Goal: Information Seeking & Learning: Learn about a topic

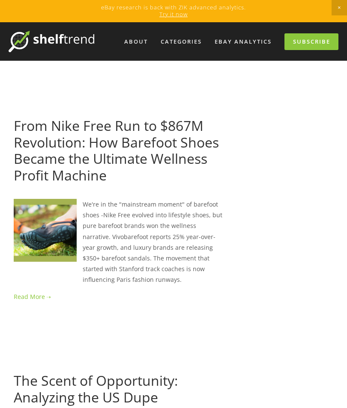
click at [137, 40] on link "About" at bounding box center [136, 42] width 35 height 14
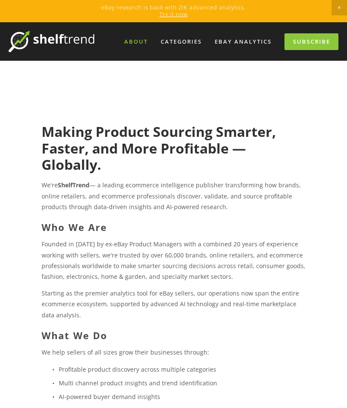
click at [196, 39] on div "Categories" at bounding box center [181, 42] width 52 height 14
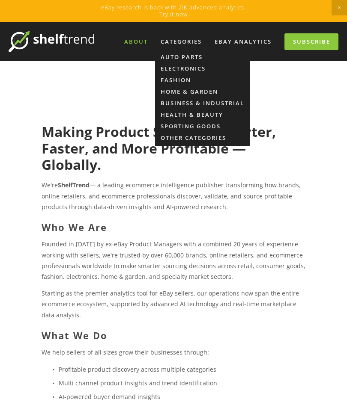
click at [217, 140] on link "Other Categories" at bounding box center [193, 138] width 65 height 8
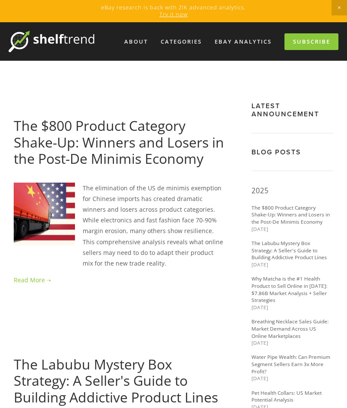
click at [193, 42] on div "Categories" at bounding box center [181, 42] width 52 height 14
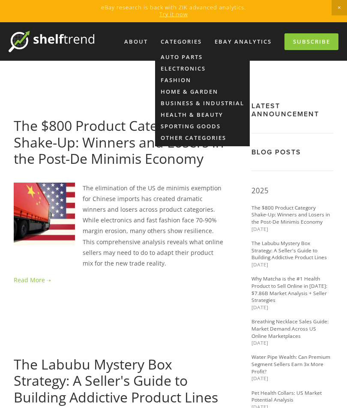
click at [211, 122] on link "Sporting Goods" at bounding box center [191, 126] width 60 height 8
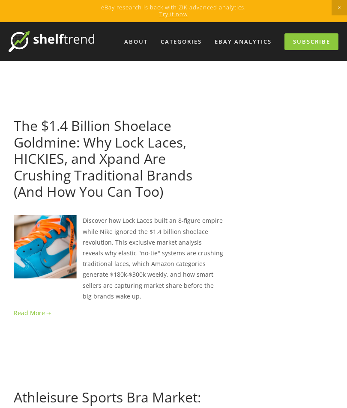
click at [206, 44] on div "Categories" at bounding box center [181, 42] width 52 height 14
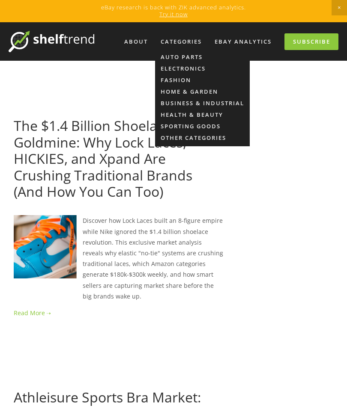
click at [205, 117] on link "Health & Beauty" at bounding box center [192, 115] width 62 height 8
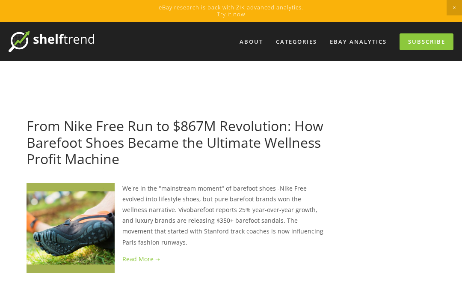
click at [141, 264] on link at bounding box center [177, 258] width 300 height 11
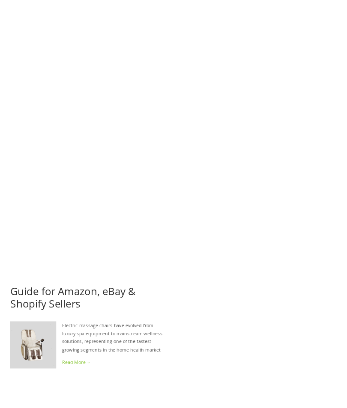
scroll to position [1423, 0]
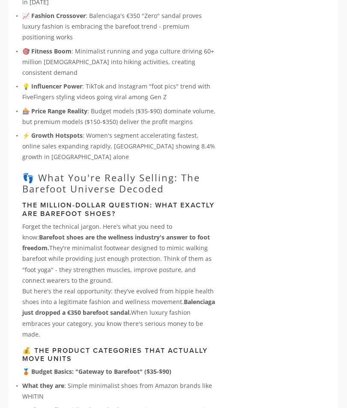
scroll to position [285, 0]
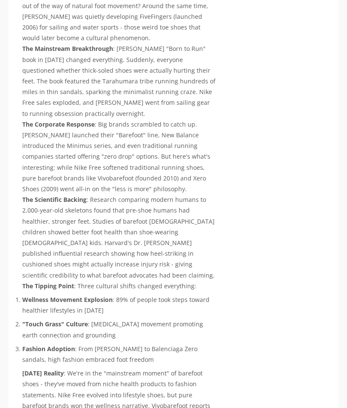
scroll to position [1285, 0]
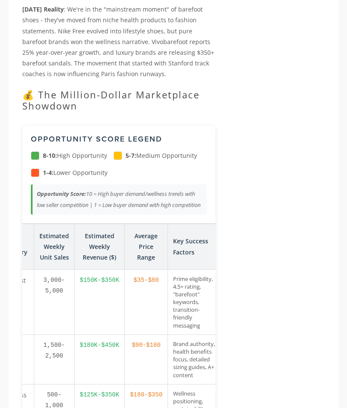
scroll to position [0, 149]
click at [205, 335] on td "Brand authority, health benefits focus, detailed sizing guides, A+ content" at bounding box center [195, 360] width 54 height 50
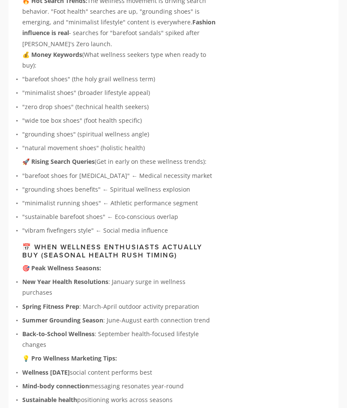
scroll to position [3299, 0]
click at [251, 262] on main "[PERSON_NAME] [DATE] From Nike Free Run to $867M Revolution: How Barefoot Shoes…" at bounding box center [174, 148] width 330 height 6756
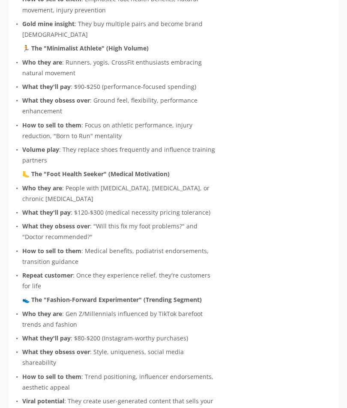
scroll to position [2849, 0]
